Goal: Go to known website: Go to known website

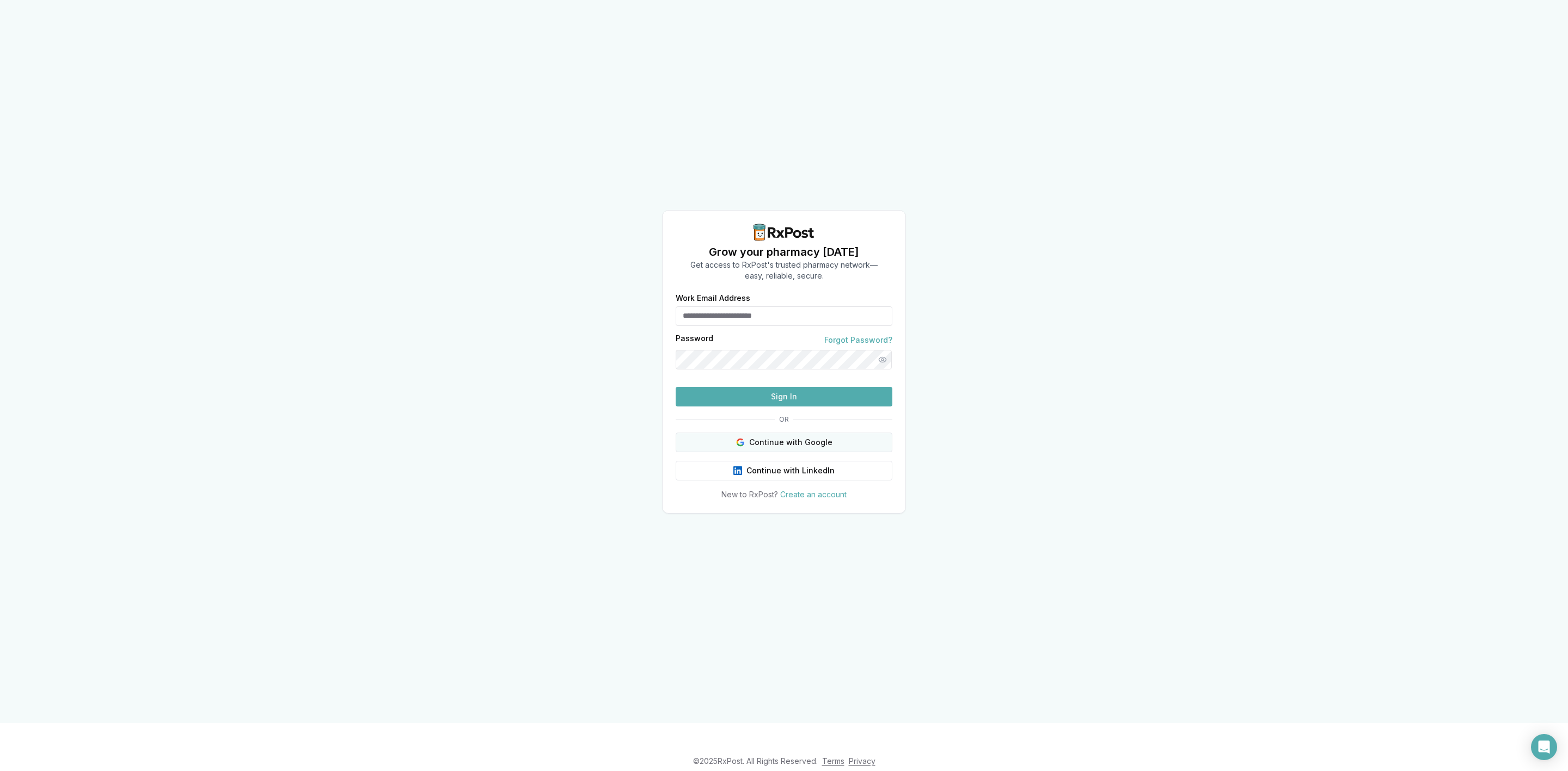
type input "**********"
click at [866, 452] on button "Continue with Google" at bounding box center [784, 442] width 217 height 19
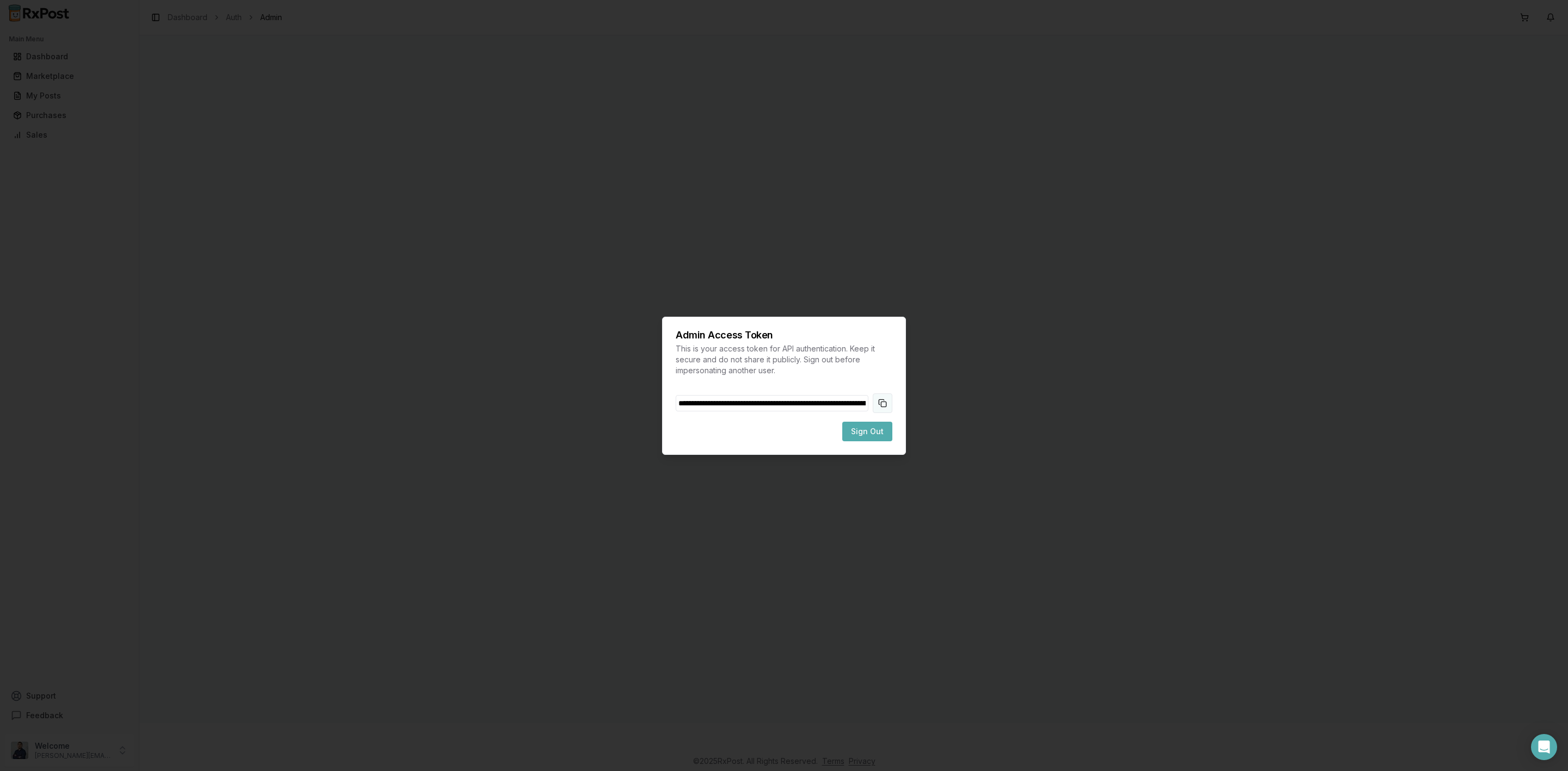
click at [880, 397] on button "Copy token to clipboard" at bounding box center [882, 404] width 19 height 19
click at [882, 433] on span "Sign Out" at bounding box center [867, 432] width 33 height 11
